Goal: Complete application form

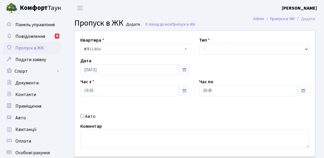
click at [241, 42] on div "Тип - Доставка Таксі Гості Сервіс" at bounding box center [254, 46] width 119 height 18
drag, startPoint x: 240, startPoint y: 51, endPoint x: 238, endPoint y: 54, distance: 3.1
click at [240, 51] on select "- Доставка Таксі Гості Сервіс" at bounding box center [254, 49] width 110 height 11
select select "3"
click at [199, 44] on select "- Доставка Таксі Гості Сервіс" at bounding box center [254, 49] width 110 height 11
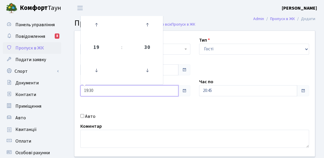
click at [97, 93] on input "19:30" at bounding box center [129, 90] width 98 height 11
drag, startPoint x: 113, startPoint y: 108, endPoint x: 111, endPoint y: 109, distance: 3.1
click at [114, 109] on div "Квартира <b>КТ</b>&nbsp;&nbsp;&nbsp;&nbsp;12-85а КТ 12-85а Тип - Доставка Таксі…" at bounding box center [194, 94] width 249 height 126
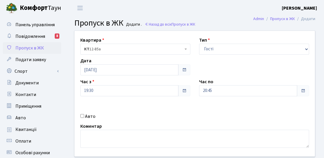
click at [87, 117] on label "Авто" at bounding box center [90, 116] width 10 height 7
click at [84, 117] on input "Авто" at bounding box center [82, 116] width 4 height 4
checkbox input "true"
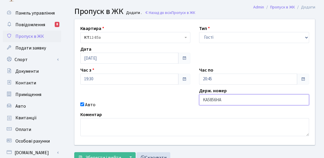
scroll to position [29, 0]
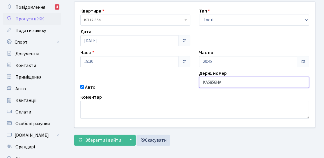
type input "KA5856HA"
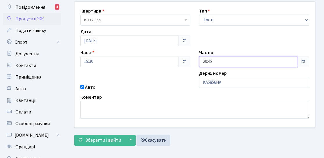
click at [284, 63] on input "20:45" at bounding box center [248, 61] width 98 height 11
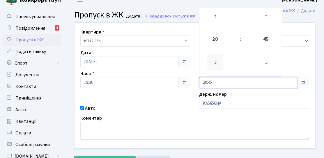
scroll to position [0, 0]
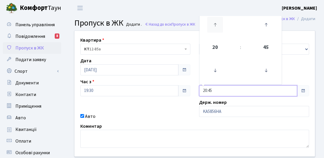
click at [215, 29] on icon at bounding box center [215, 25] width 16 height 16
click at [266, 66] on icon at bounding box center [266, 71] width 16 height 16
click at [266, 73] on icon at bounding box center [266, 71] width 16 height 16
type input "21:00"
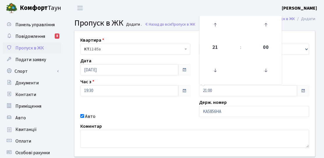
click at [282, 101] on div "Держ. номер KA5856HA" at bounding box center [254, 109] width 119 height 21
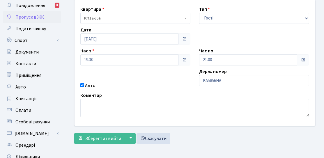
scroll to position [58, 0]
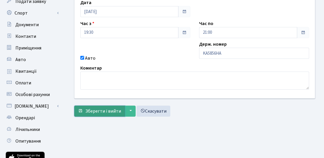
click at [97, 108] on span "Зберегти і вийти" at bounding box center [103, 111] width 36 height 6
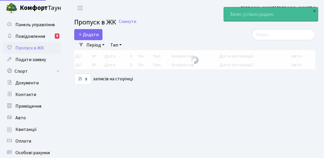
select select "25"
